Goal: Information Seeking & Learning: Learn about a topic

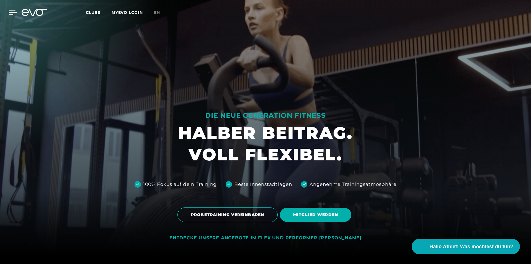
click at [9, 11] on icon at bounding box center [13, 12] width 8 height 5
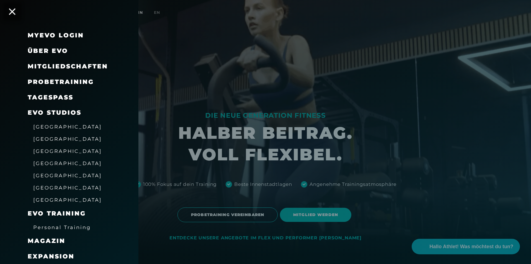
click at [65, 226] on span "Personal Training" at bounding box center [62, 227] width 58 height 6
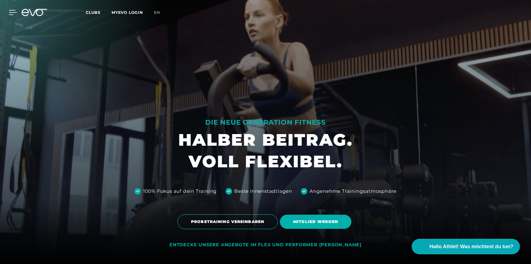
click at [11, 12] on icon at bounding box center [13, 12] width 8 height 5
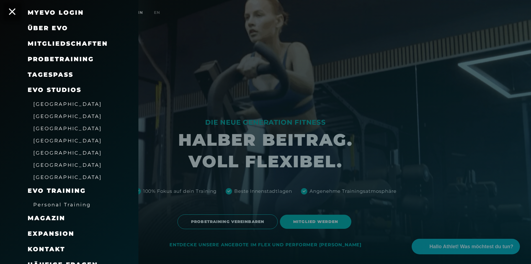
scroll to position [31, 0]
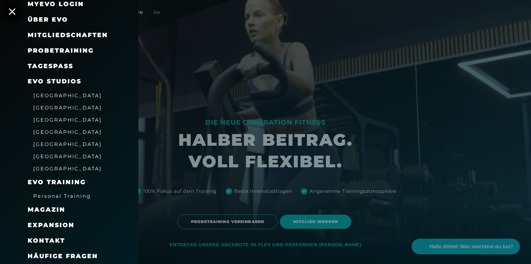
click at [53, 157] on span "[GEOGRAPHIC_DATA]" at bounding box center [67, 156] width 69 height 6
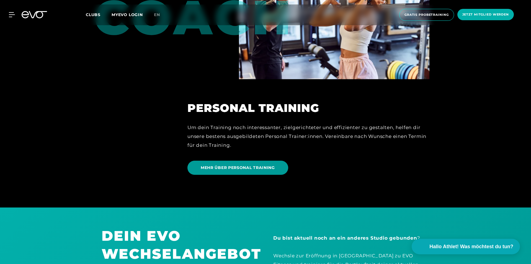
scroll to position [1480, 0]
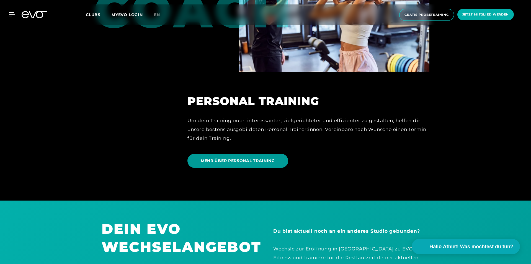
click at [248, 160] on span "MEHR ÜBER PERSONAL TRAINING" at bounding box center [238, 161] width 74 height 6
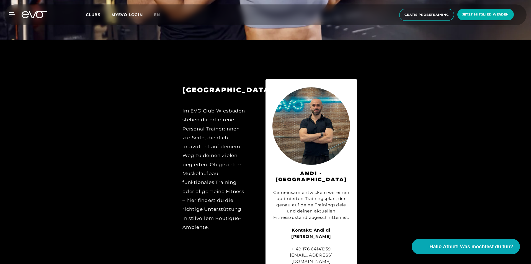
scroll to position [2743, 0]
